Goal: Task Accomplishment & Management: Use online tool/utility

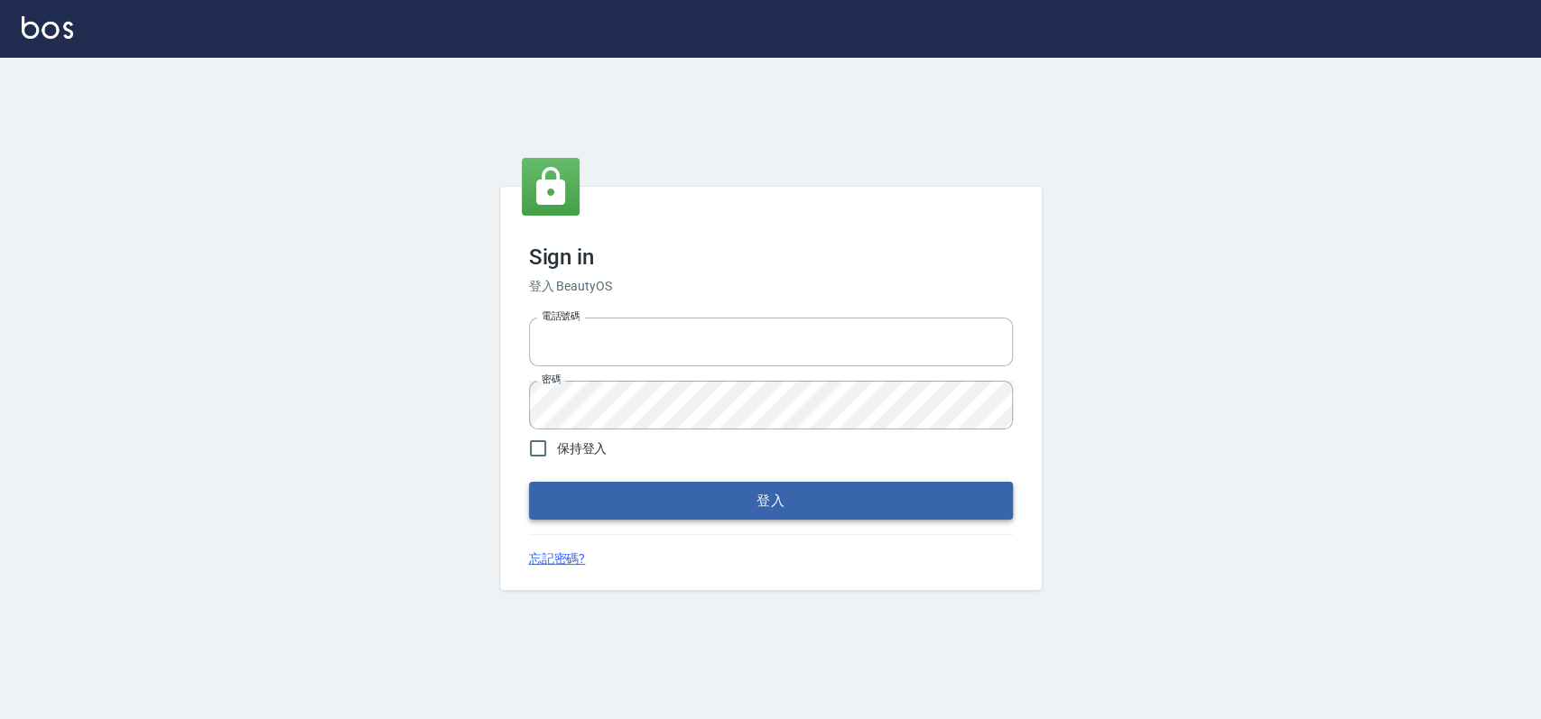
type input "033323173"
click at [592, 487] on button "登入" at bounding box center [771, 501] width 484 height 38
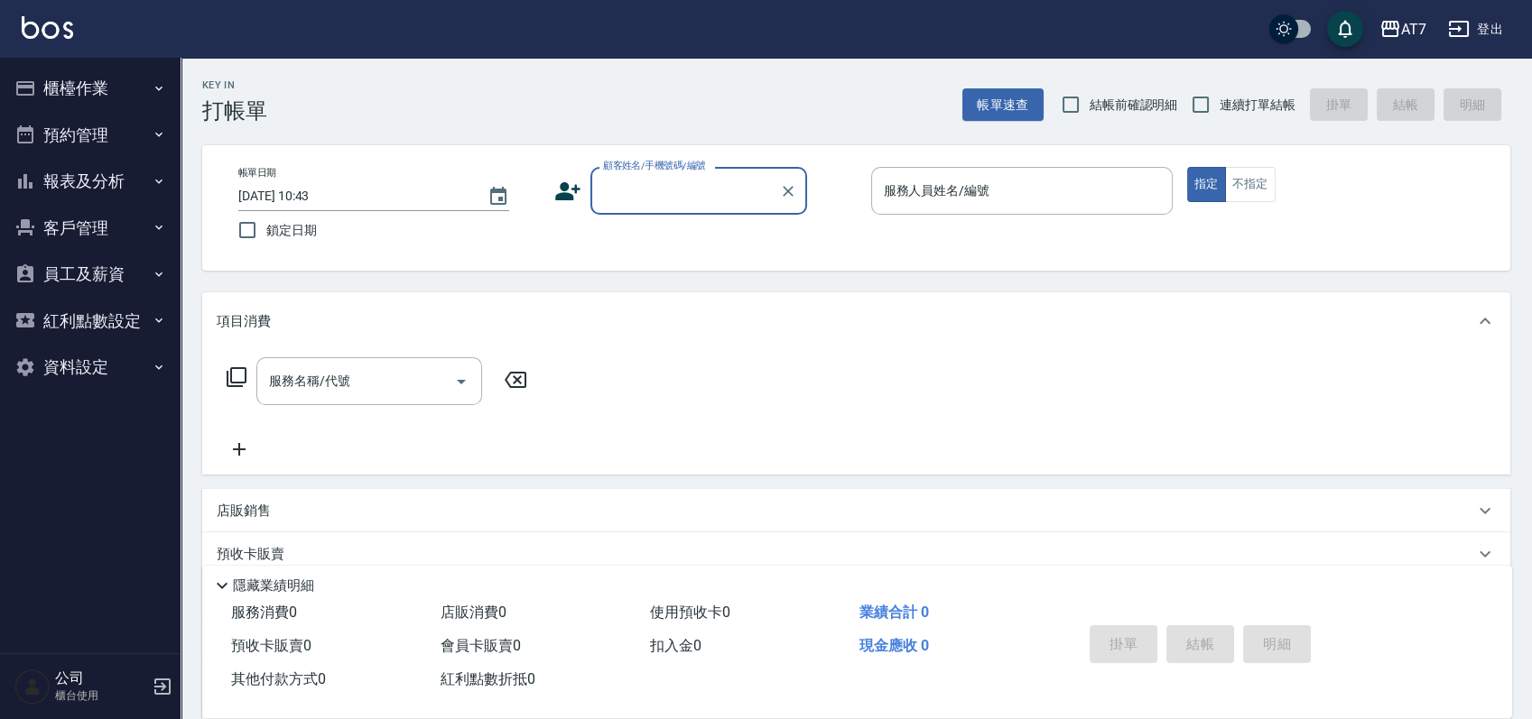
click at [86, 90] on button "櫃檯作業" at bounding box center [90, 88] width 166 height 47
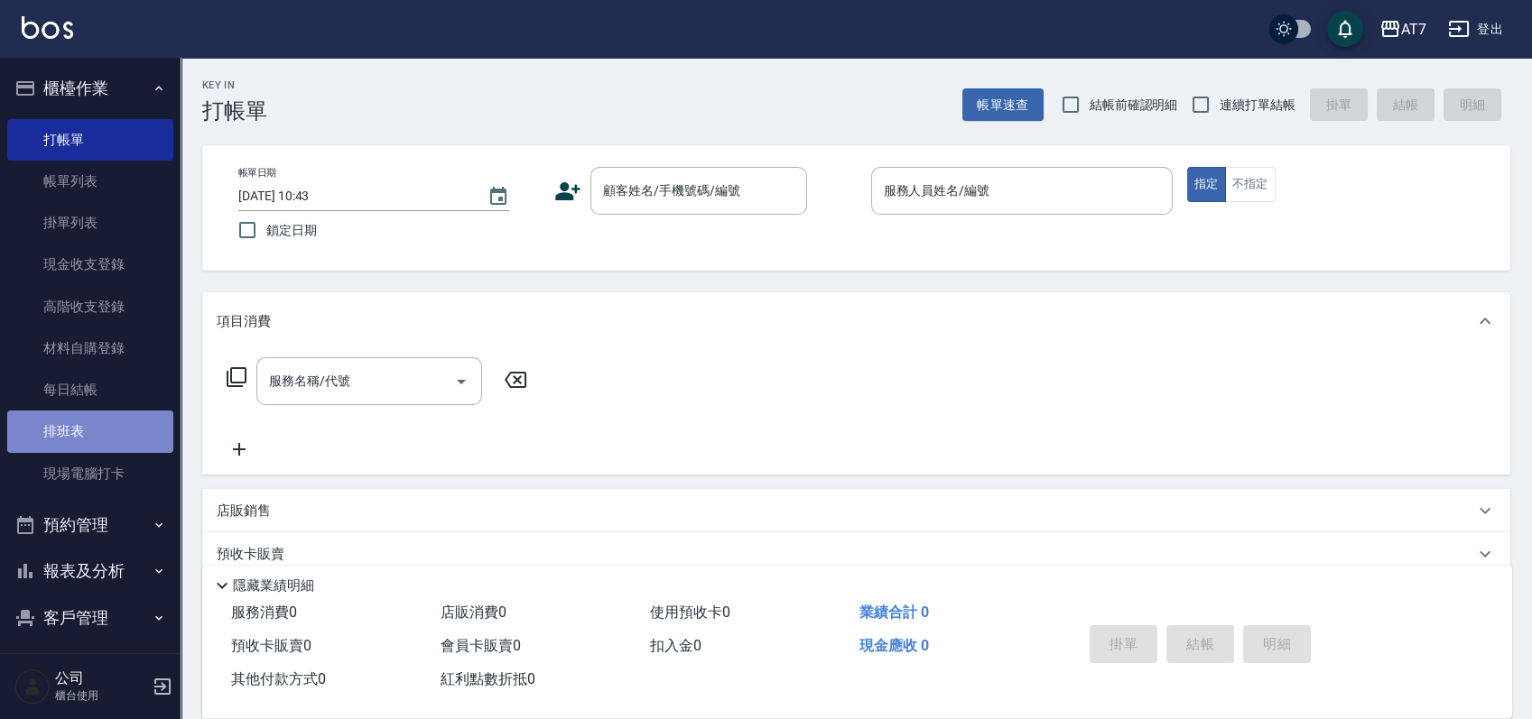
click at [94, 438] on link "排班表" at bounding box center [90, 432] width 166 height 42
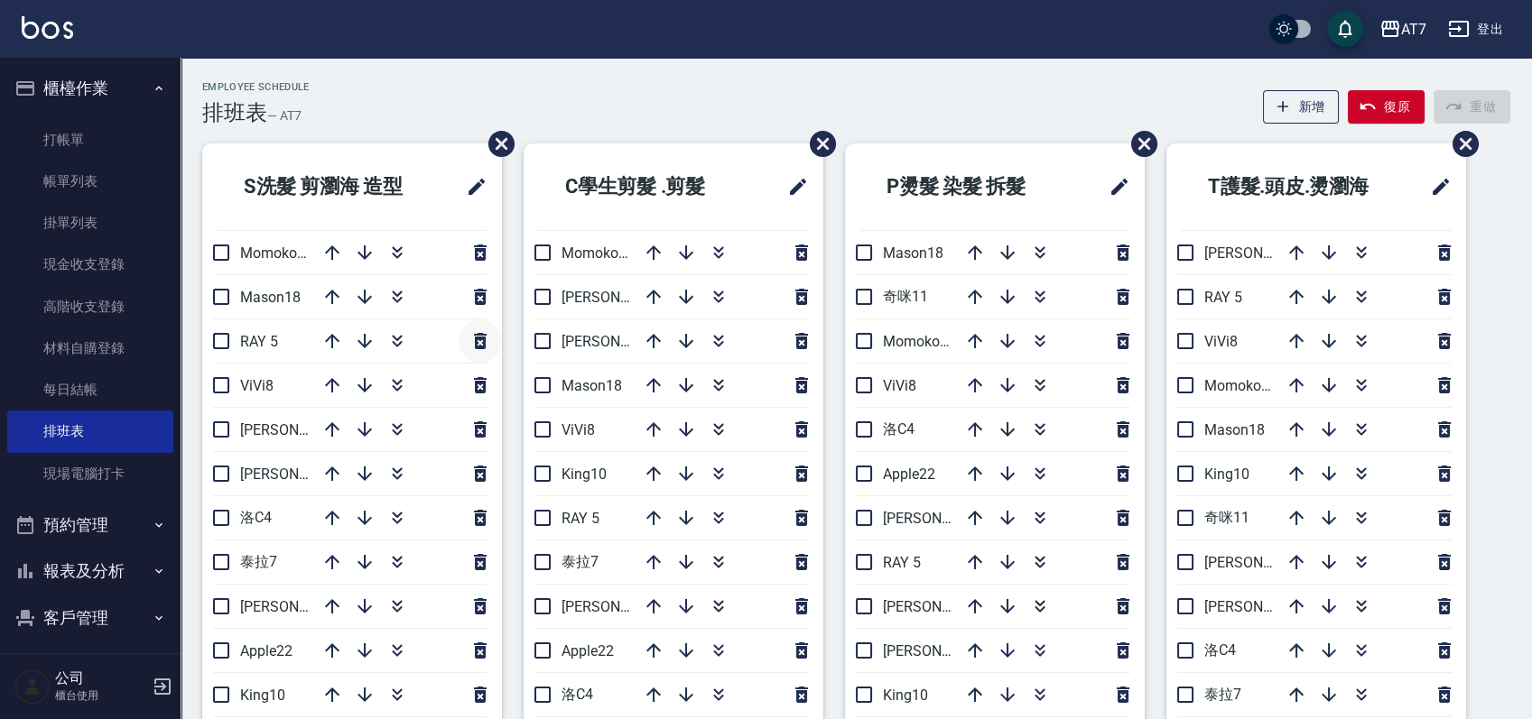
scroll to position [120, 0]
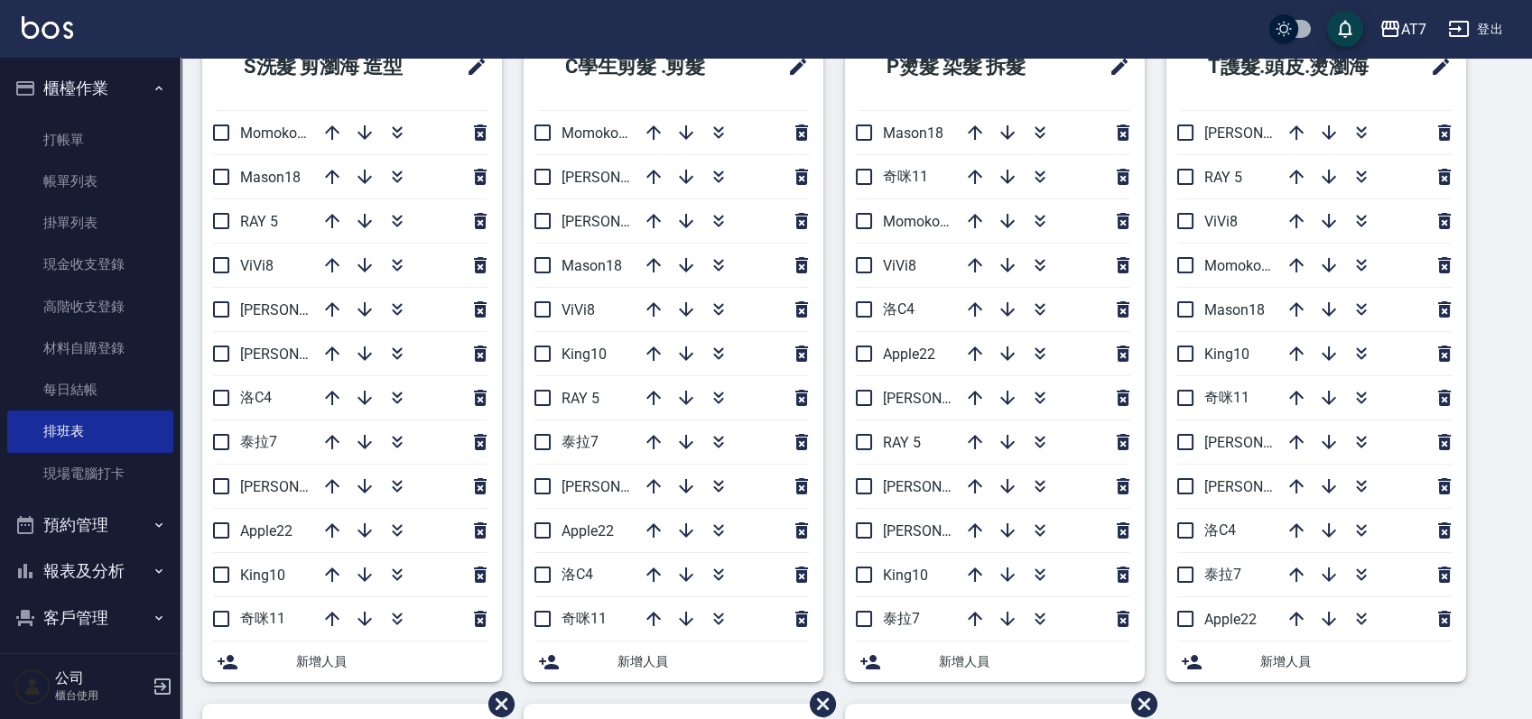
click at [1492, 471] on div "S洗髮 剪瀏海 造型 Momoko12 Mason18 [PERSON_NAME] 5 ViVi8 [PERSON_NAME]2 [PERSON_NAME]9…" at bounding box center [846, 703] width 1330 height 1361
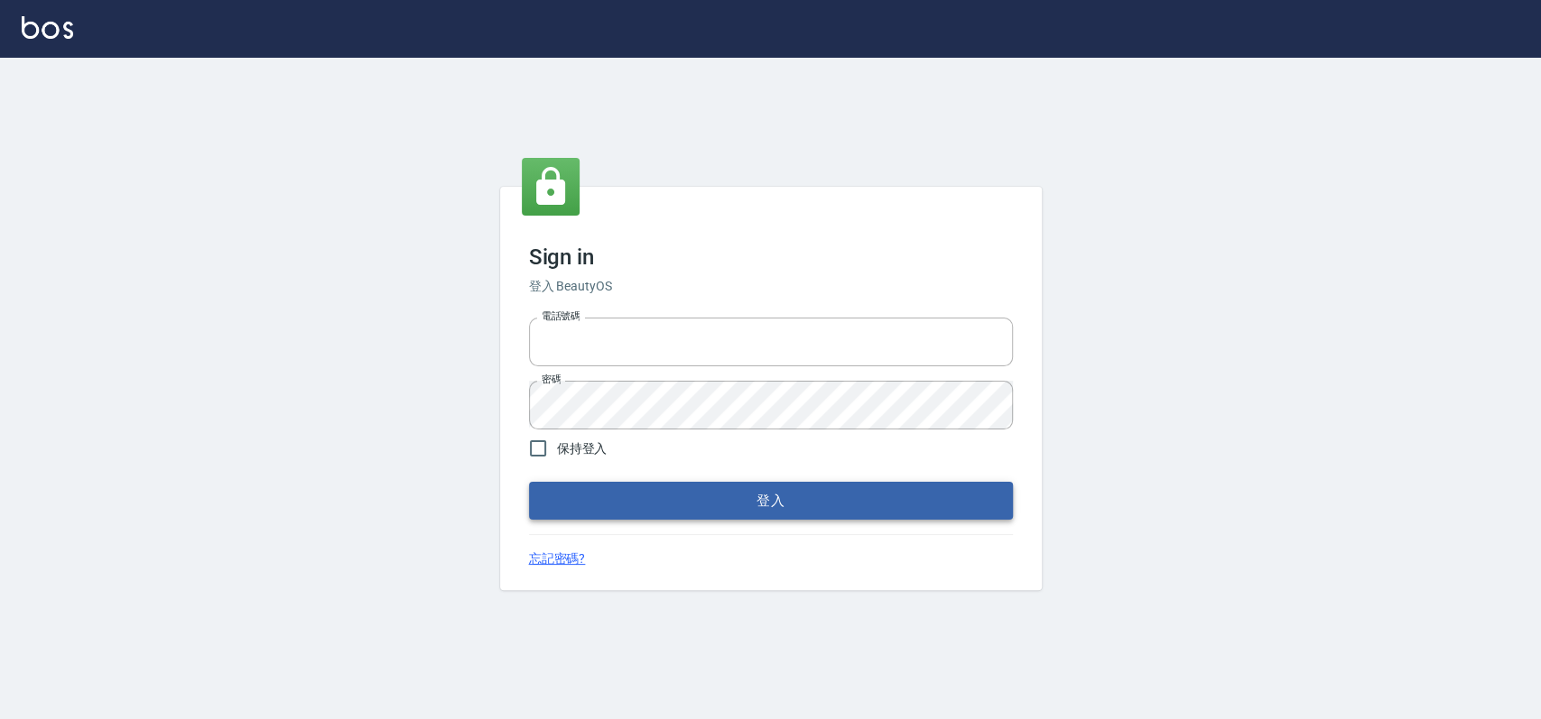
type input "033323173"
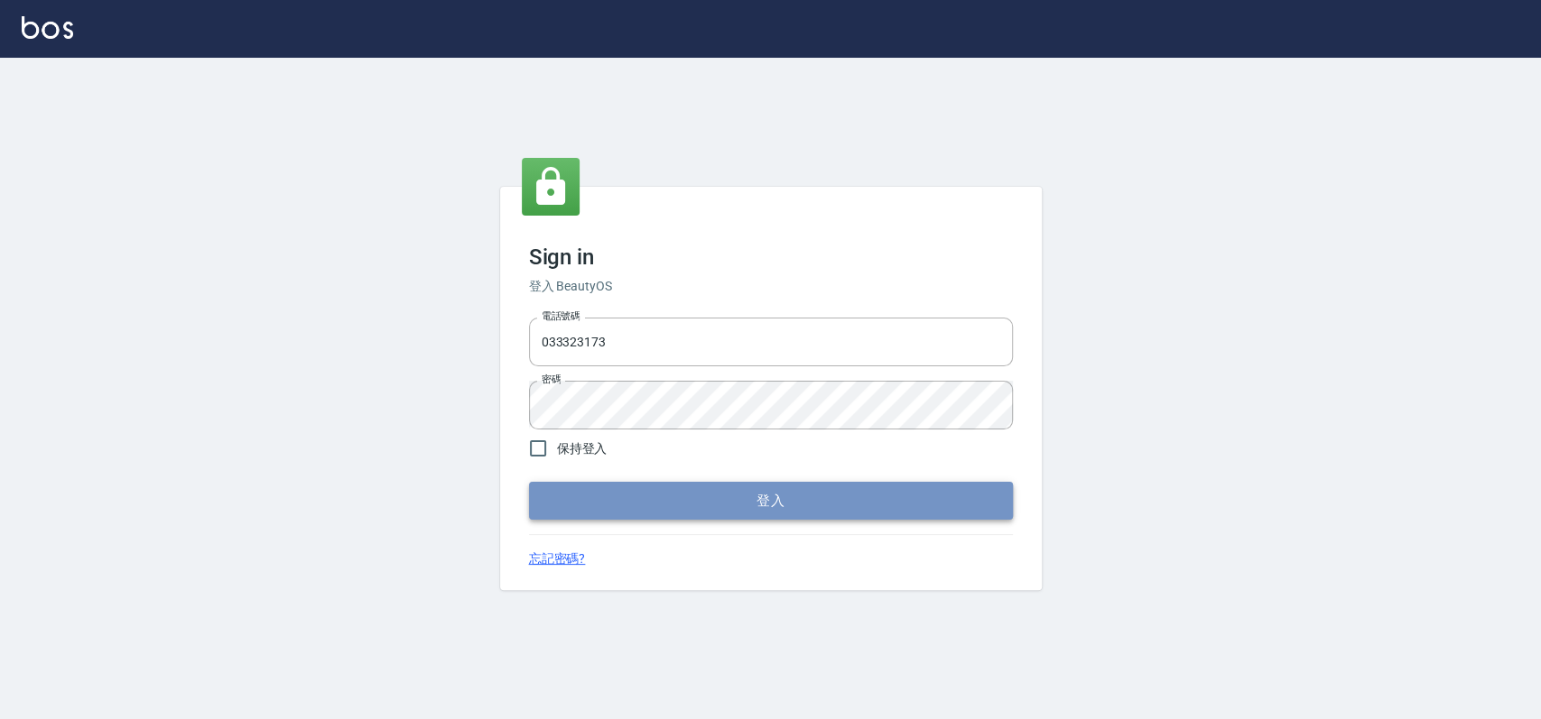
click at [713, 502] on button "登入" at bounding box center [771, 501] width 484 height 38
